Goal: Browse casually

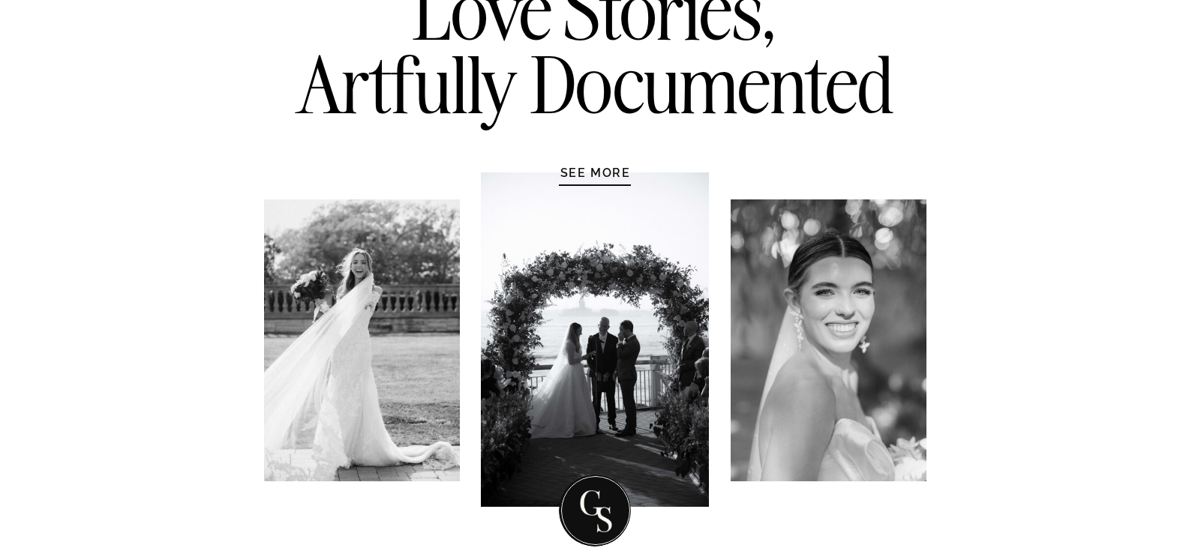
scroll to position [375, 0]
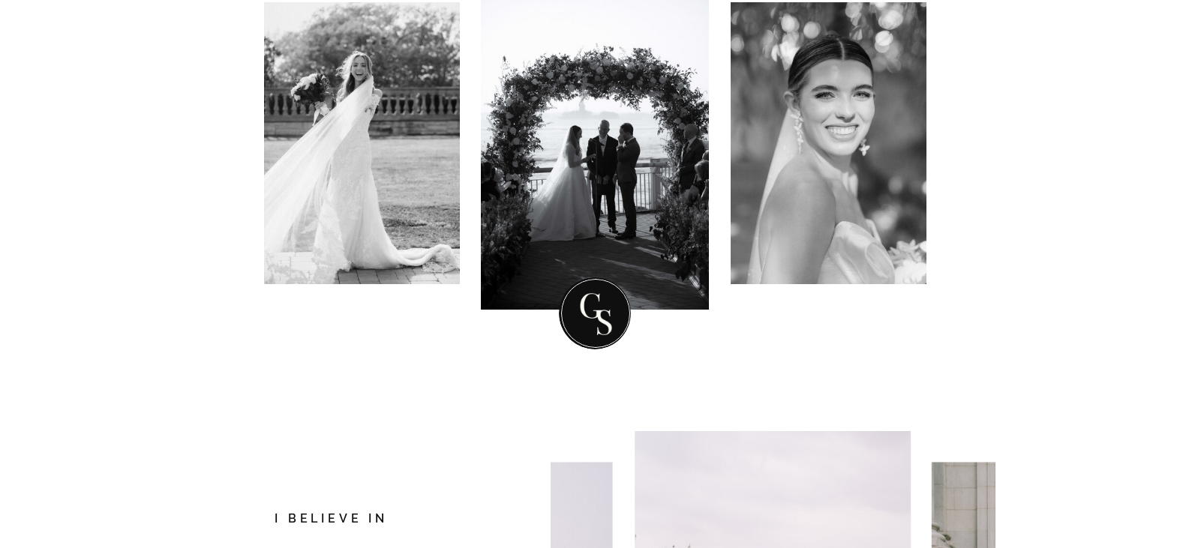
drag, startPoint x: 593, startPoint y: 123, endPoint x: 753, endPoint y: 124, distance: 160.6
click at [593, 123] on div at bounding box center [595, 142] width 228 height 335
click at [795, 124] on div at bounding box center [829, 143] width 196 height 282
click at [305, 133] on div at bounding box center [362, 143] width 196 height 282
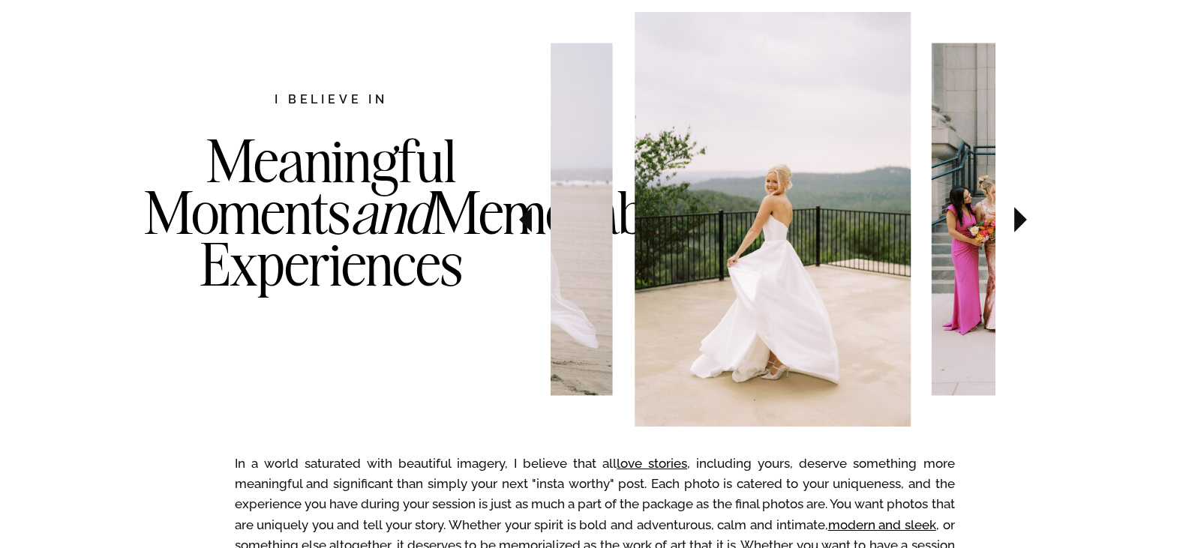
scroll to position [900, 0]
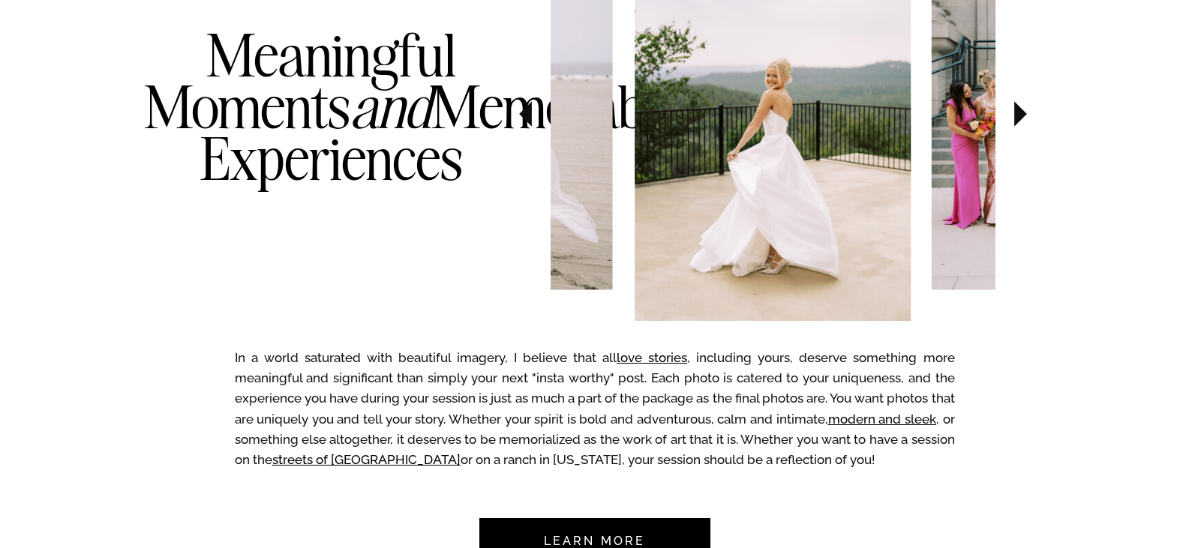
click at [1021, 115] on icon at bounding box center [1020, 114] width 13 height 26
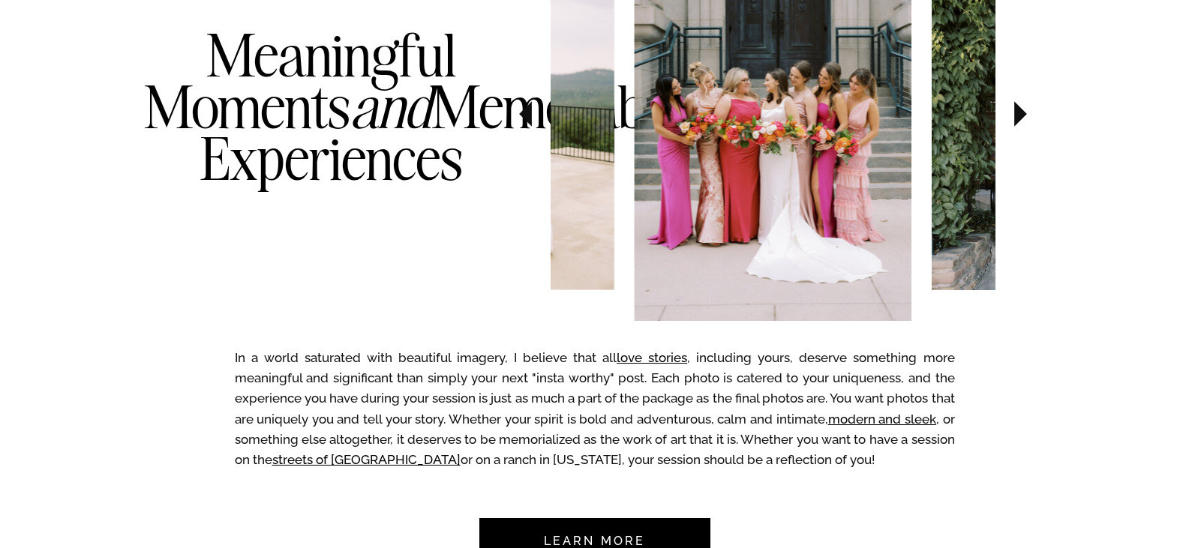
click at [807, 141] on img at bounding box center [773, 113] width 277 height 415
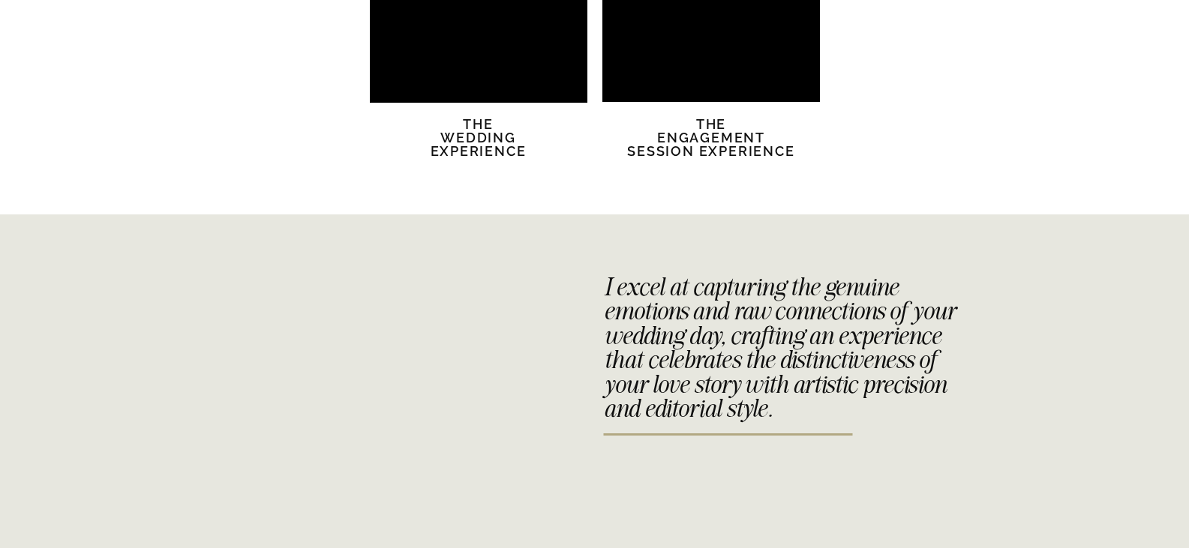
scroll to position [2776, 0]
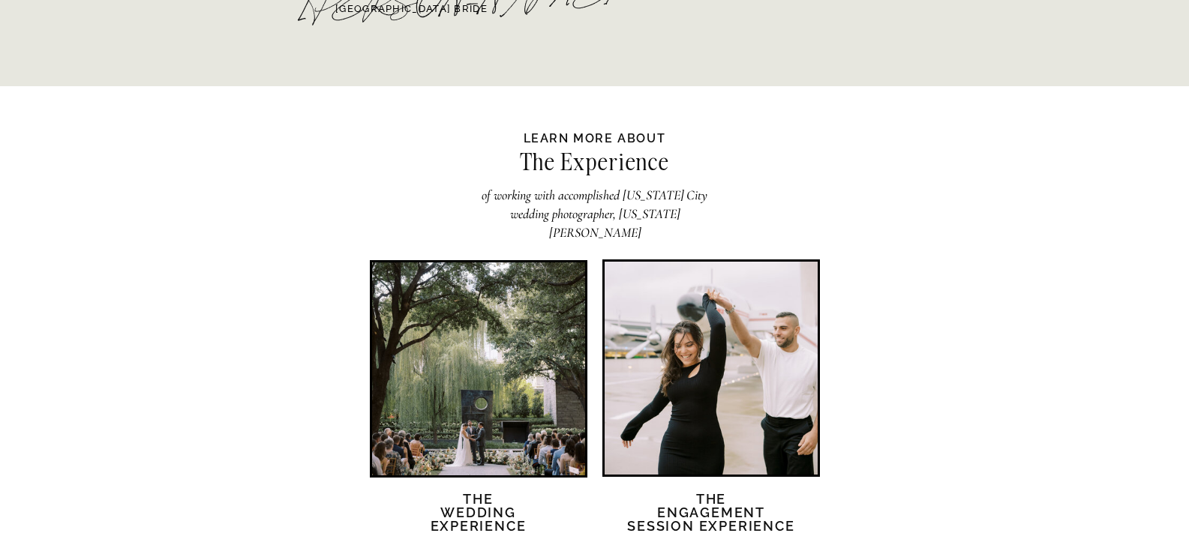
click at [510, 350] on div at bounding box center [478, 369] width 213 height 213
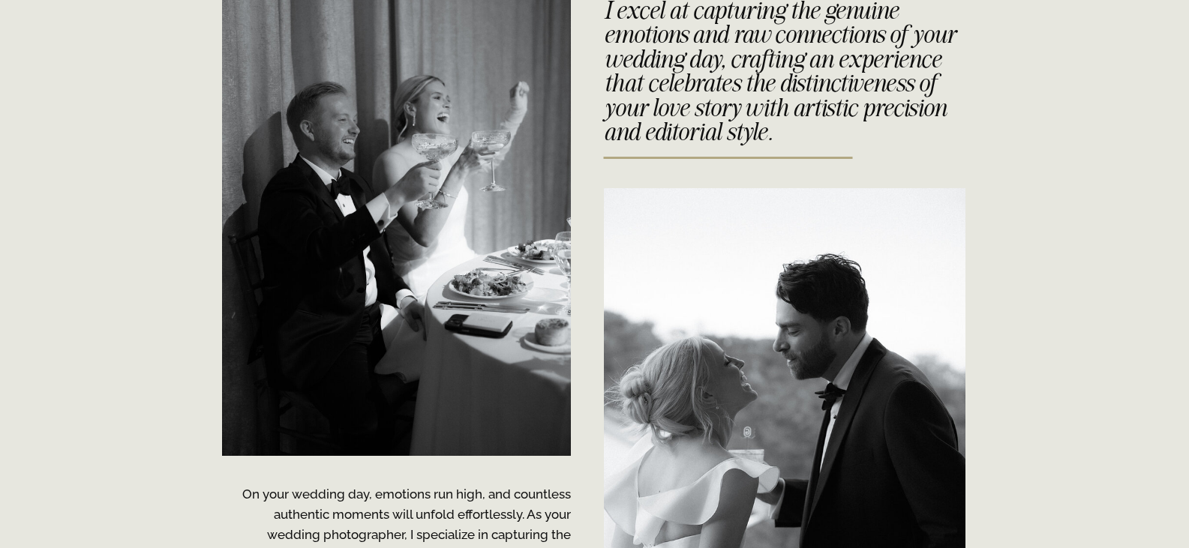
scroll to position [3597, 0]
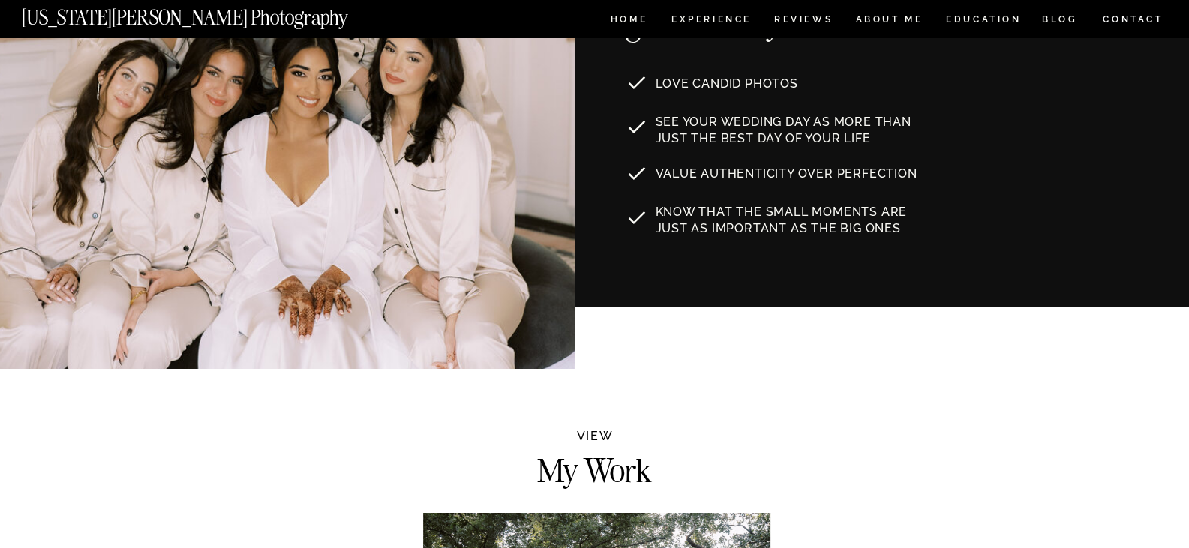
scroll to position [825, 0]
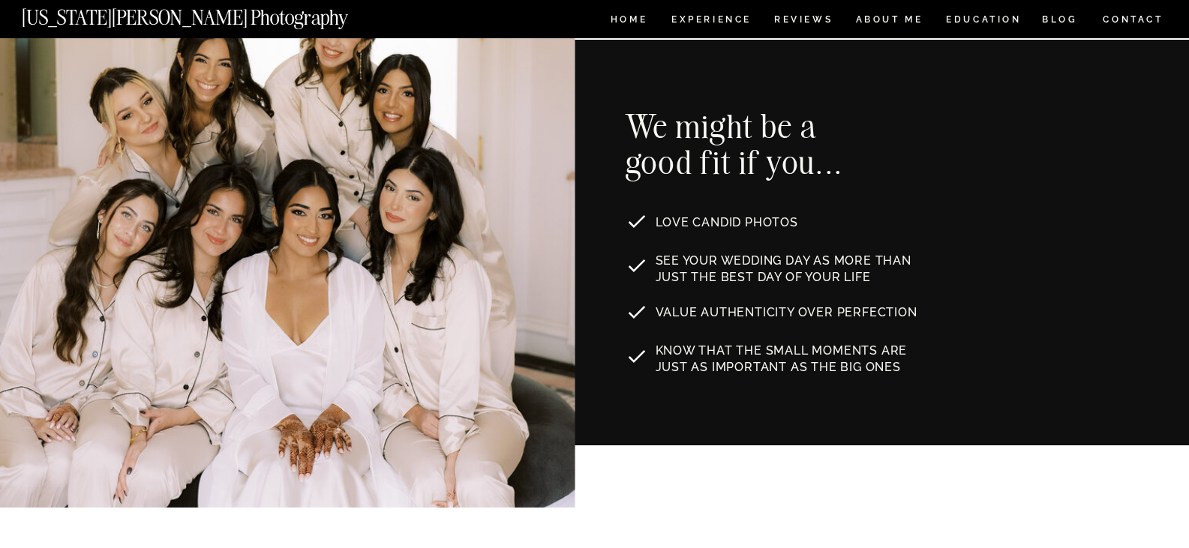
click at [237, 245] on div at bounding box center [264, 248] width 622 height 518
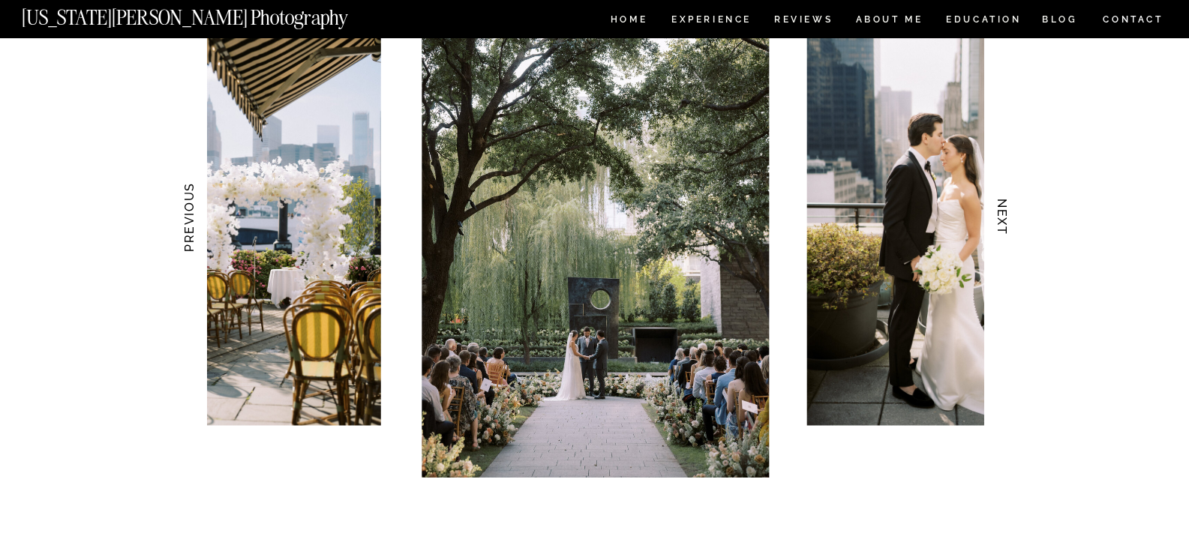
scroll to position [1651, 0]
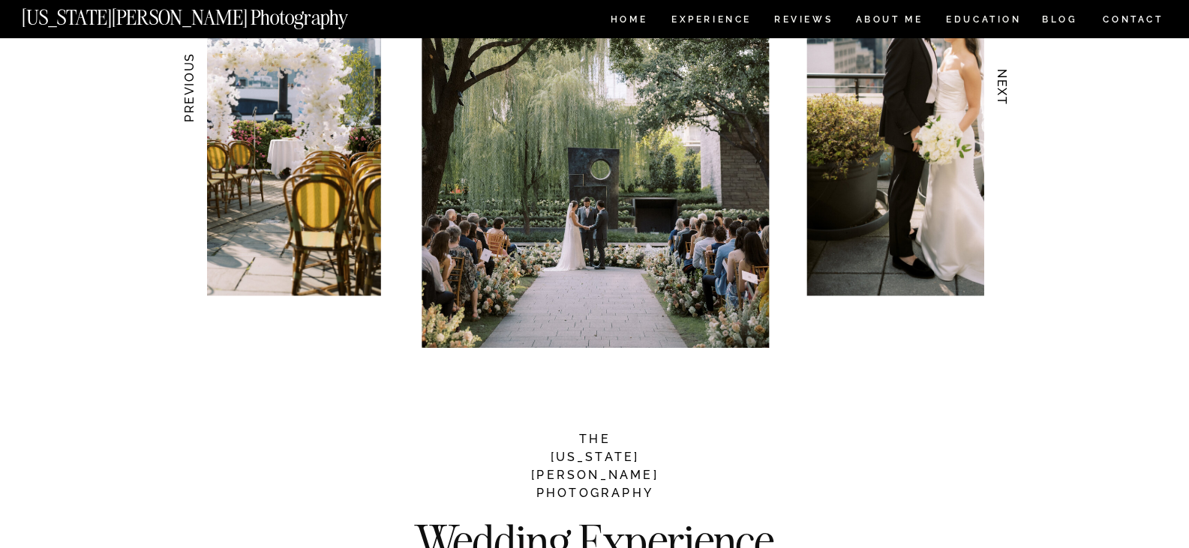
click at [692, 242] on img at bounding box center [595, 87] width 347 height 521
click at [855, 234] on img at bounding box center [946, 87] width 278 height 417
click at [263, 225] on img at bounding box center [232, 87] width 298 height 417
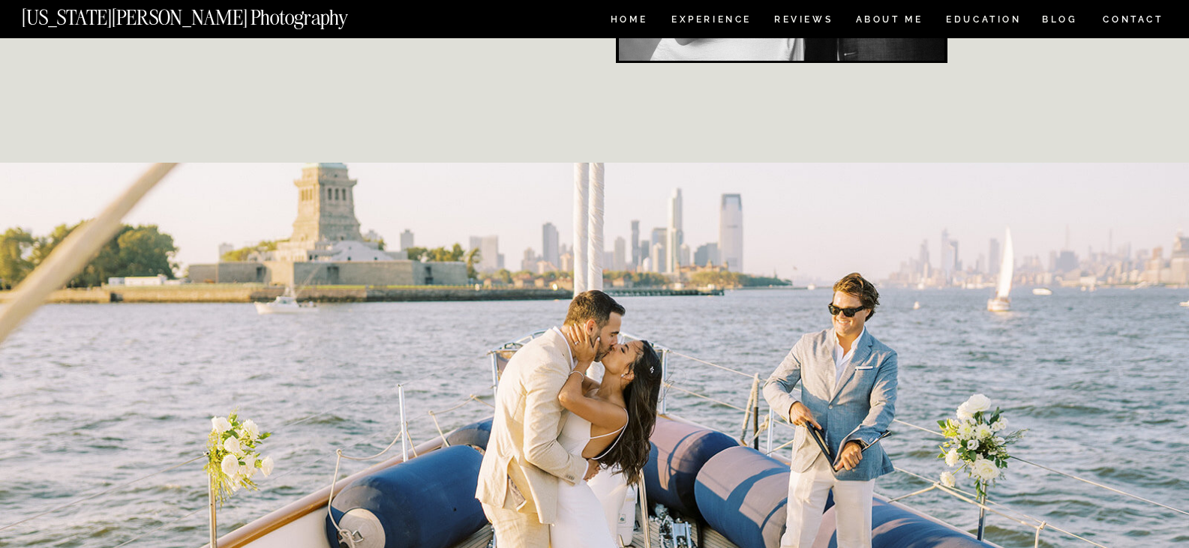
scroll to position [4201, 0]
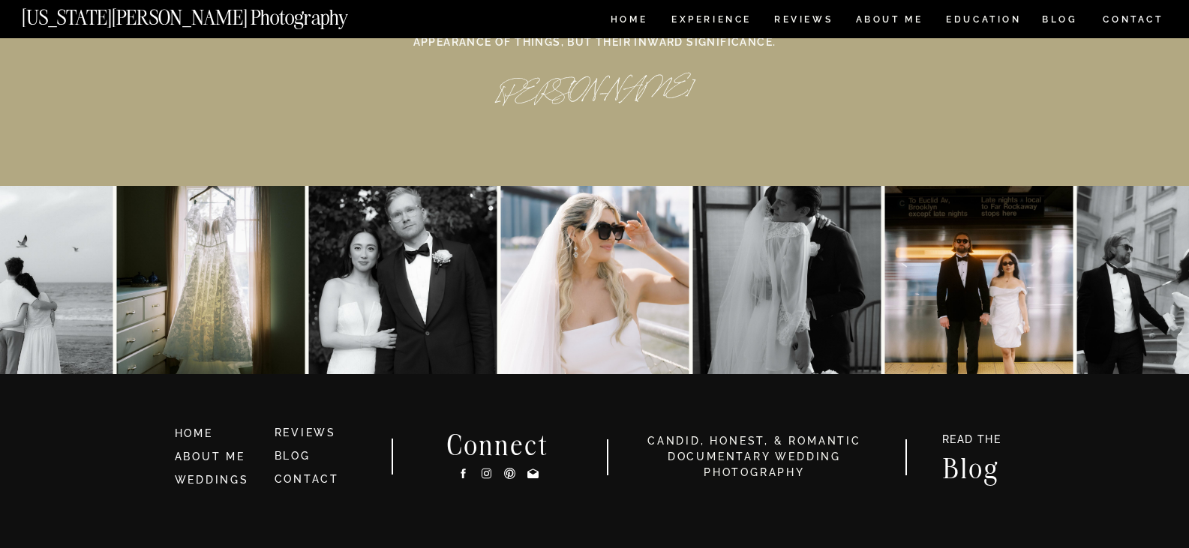
scroll to position [7052, 0]
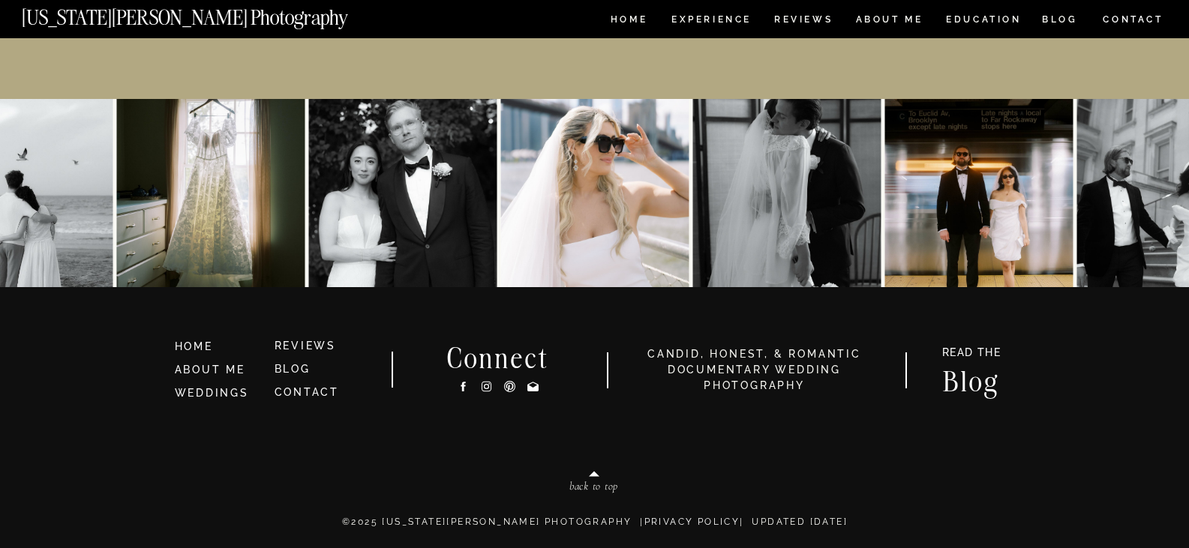
click at [381, 224] on img at bounding box center [402, 193] width 188 height 188
click at [993, 222] on img at bounding box center [979, 193] width 188 height 188
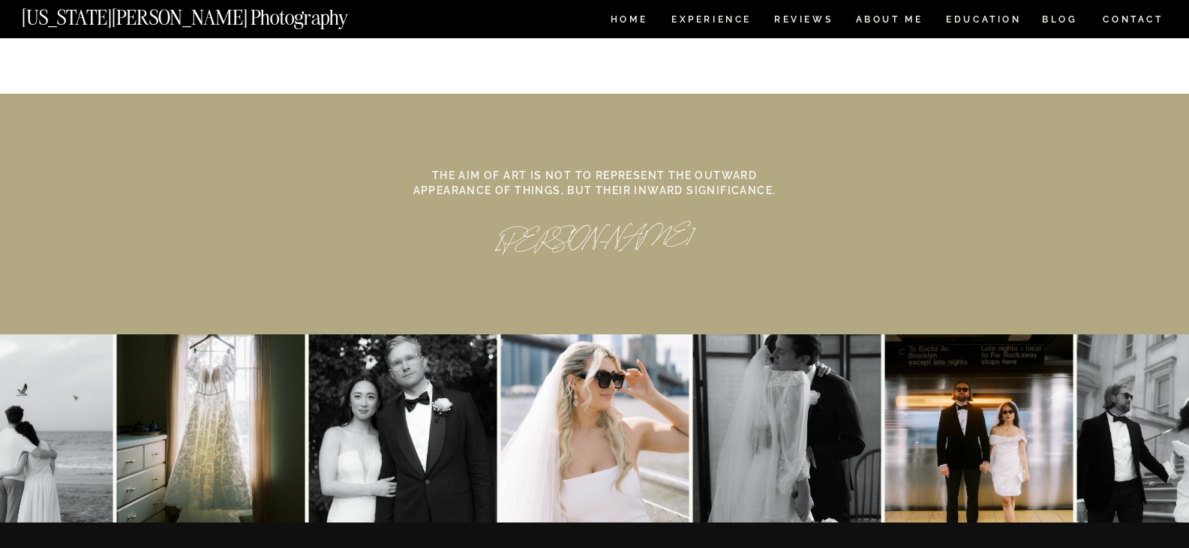
scroll to position [6680, 0]
